Goal: Transaction & Acquisition: Purchase product/service

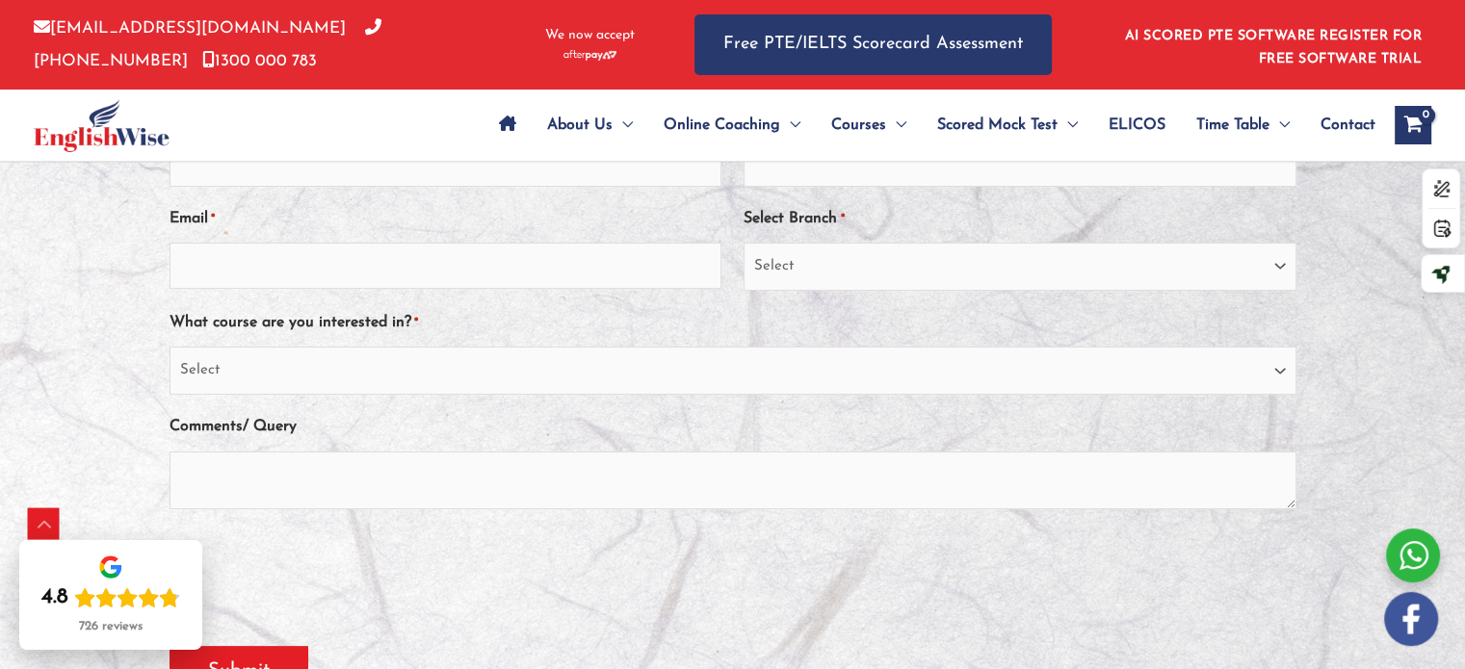
scroll to position [329, 0]
click at [625, 372] on select "Select PTE NAATI IELTS OET General English" at bounding box center [732, 372] width 1127 height 48
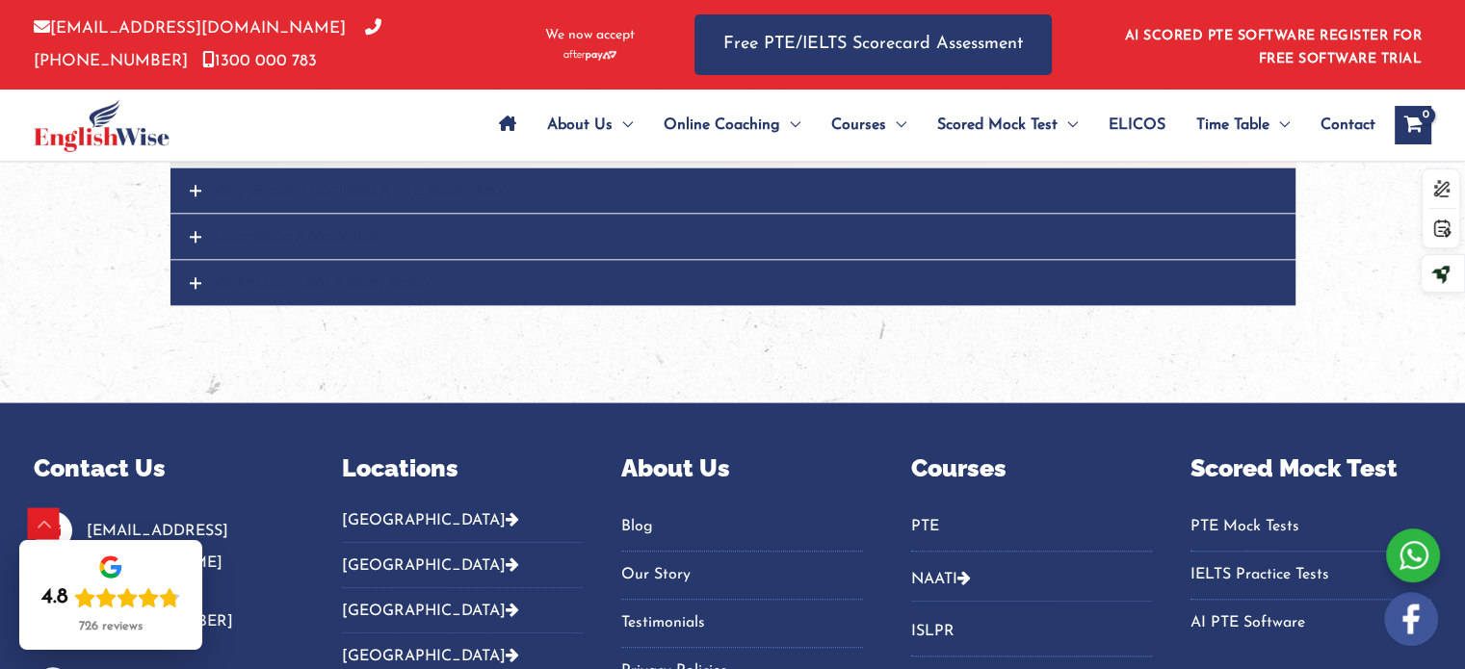
scroll to position [2032, 0]
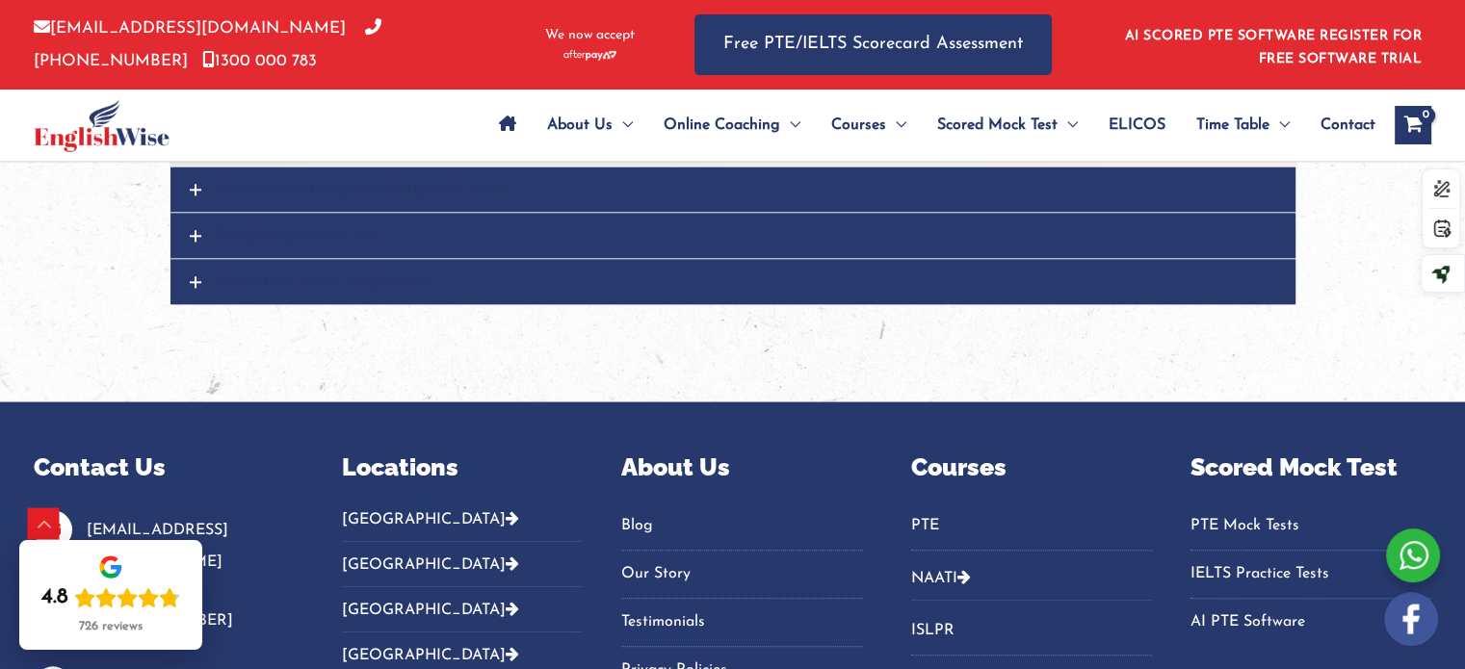
click at [1255, 510] on link "PTE Mock Tests" at bounding box center [1310, 526] width 241 height 32
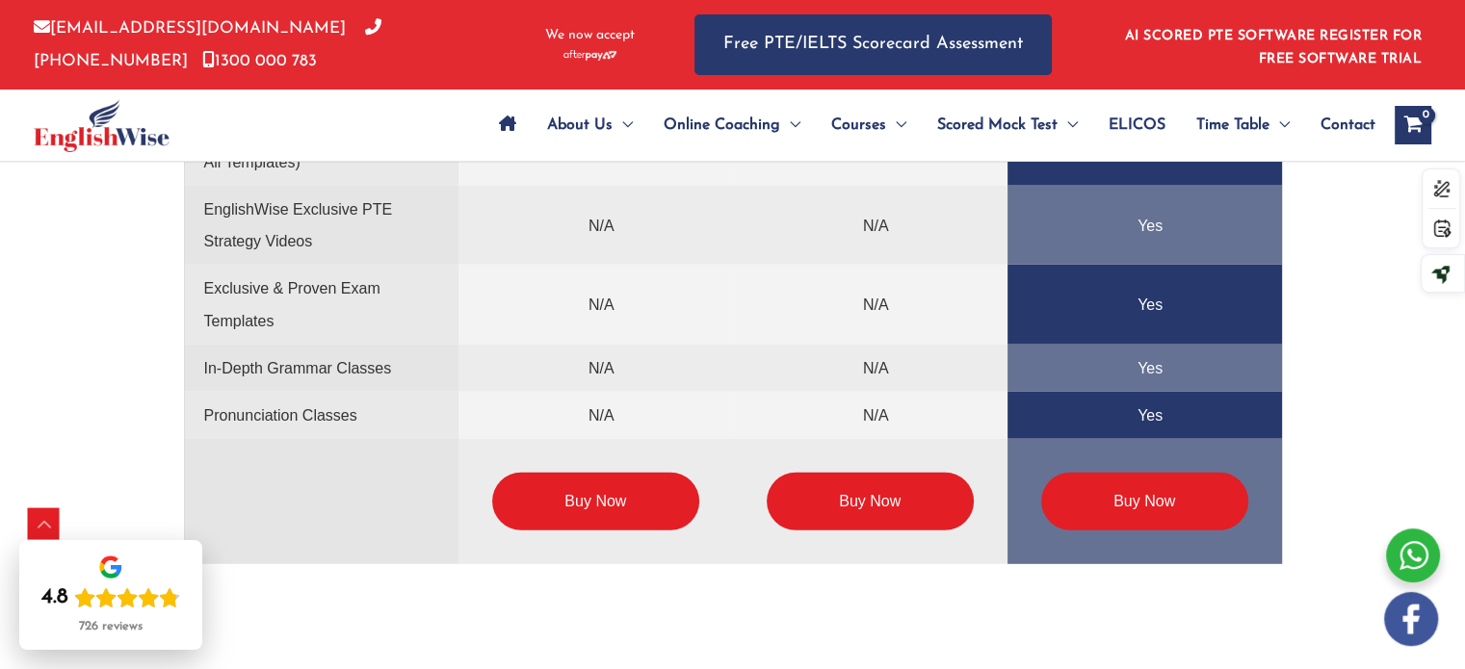
scroll to position [4869, 0]
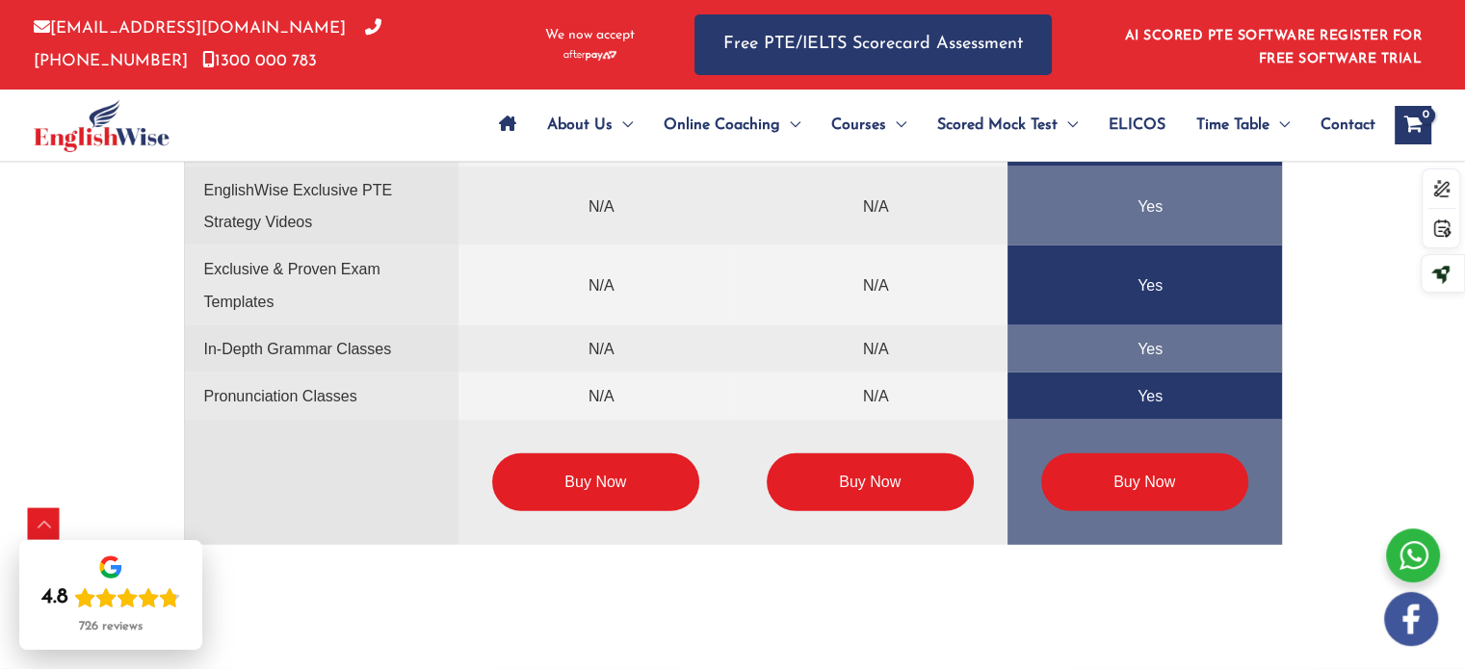
click at [1126, 497] on link "Buy Now" at bounding box center [1144, 483] width 207 height 58
